Goal: Browse casually

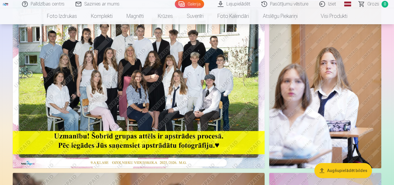
scroll to position [34, 0]
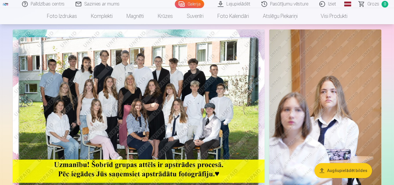
click at [197, 82] on img at bounding box center [139, 113] width 252 height 168
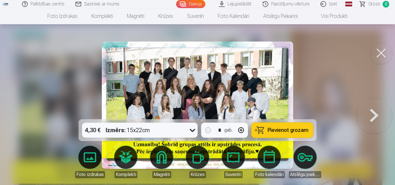
click at [374, 114] on button at bounding box center [374, 105] width 37 height 16
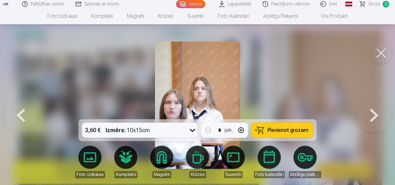
click at [383, 55] on button at bounding box center [381, 53] width 23 height 23
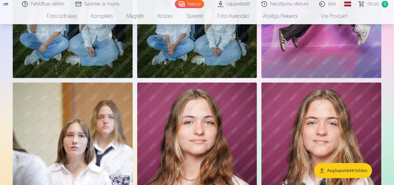
scroll to position [671, 0]
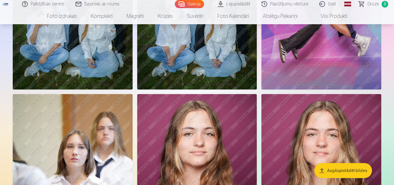
click at [242, 126] on img at bounding box center [197, 184] width 120 height 180
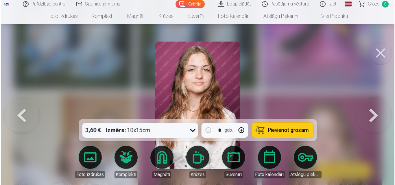
scroll to position [673, 0]
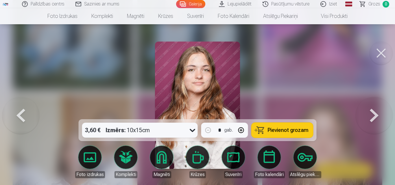
click at [382, 53] on button at bounding box center [381, 53] width 23 height 23
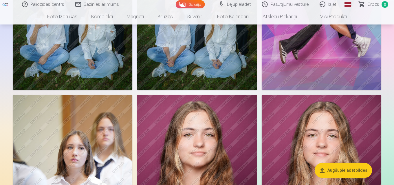
scroll to position [671, 0]
